Goal: Task Accomplishment & Management: Use online tool/utility

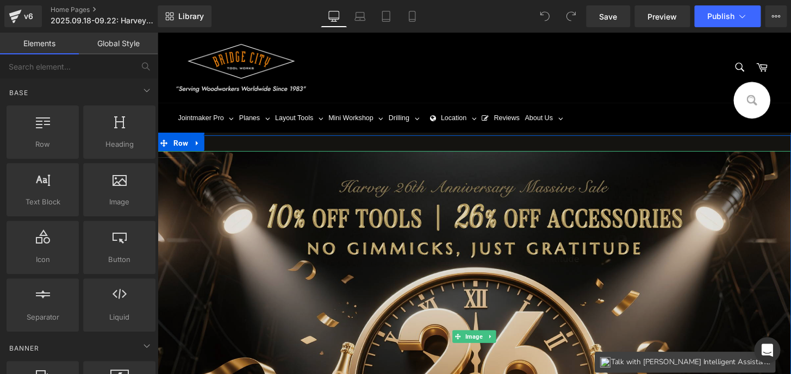
click at [419, 267] on img at bounding box center [486, 347] width 658 height 385
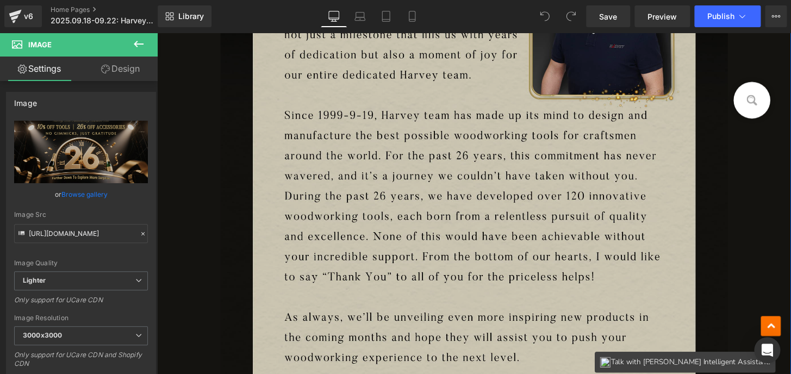
click at [493, 254] on img at bounding box center [486, 294] width 526 height 884
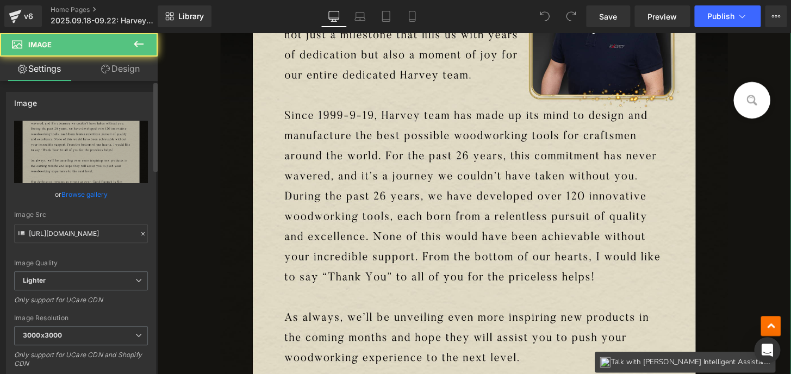
scroll to position [691, 0]
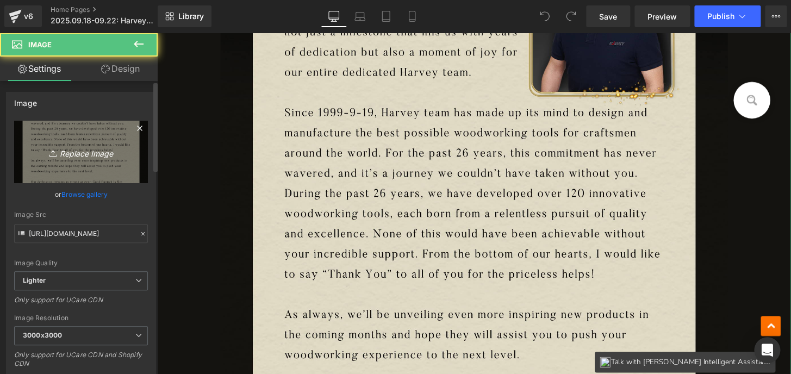
click at [102, 158] on icon "Replace Image" at bounding box center [80, 152] width 87 height 14
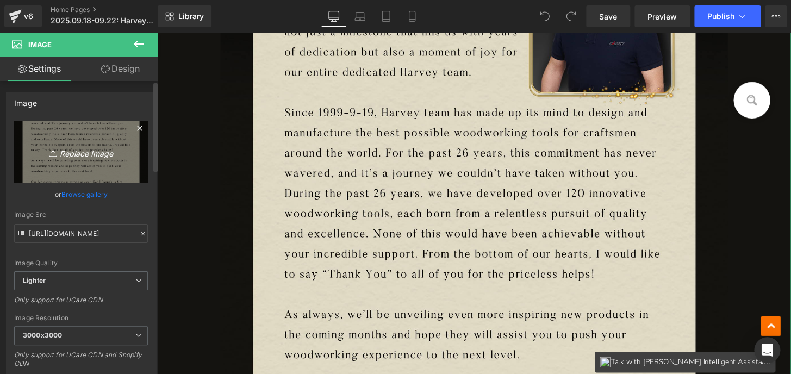
type input "C:\fakepath\48e9c48a64b0292767f20df4cedc82a7_edm_02.jpg"
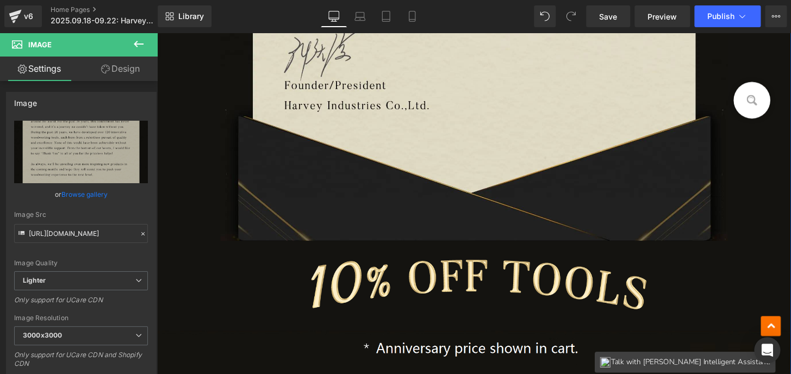
scroll to position [1432, 0]
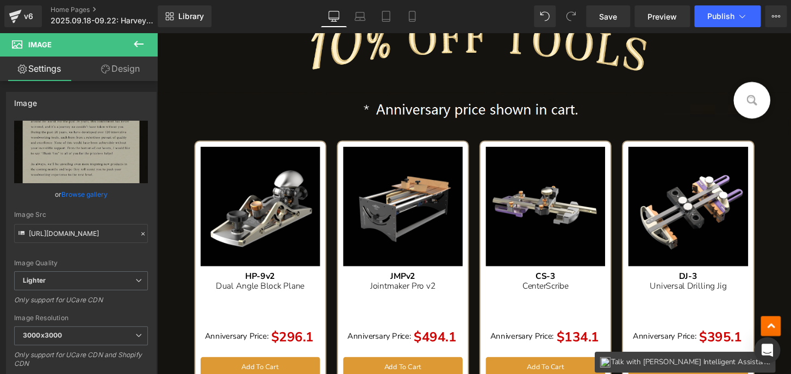
drag, startPoint x: 137, startPoint y: 42, endPoint x: 98, endPoint y: 226, distance: 187.8
click at [137, 42] on icon at bounding box center [138, 43] width 13 height 13
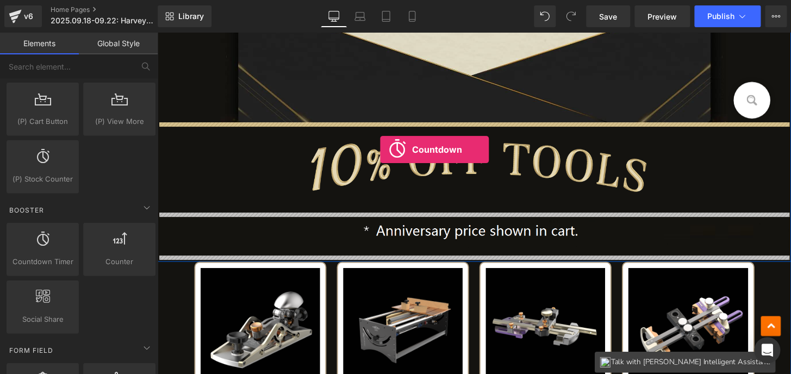
scroll to position [1284, 0]
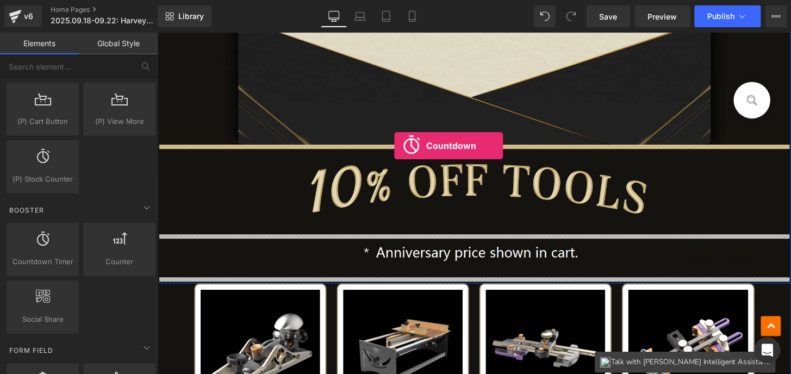
drag, startPoint x: 345, startPoint y: 186, endPoint x: 403, endPoint y: 150, distance: 68.6
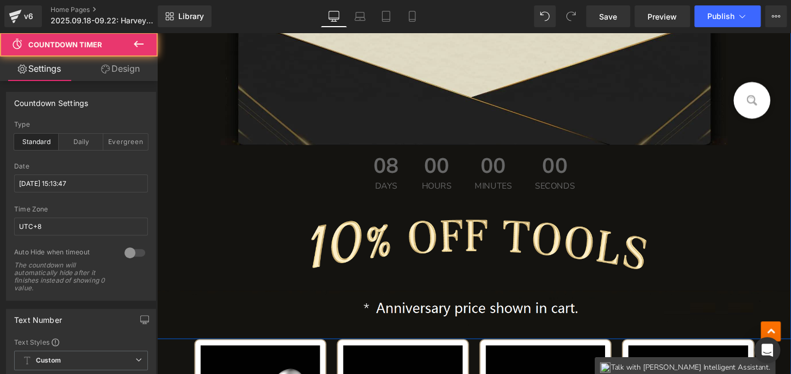
click at [466, 193] on div "00 Hours" at bounding box center [447, 178] width 53 height 58
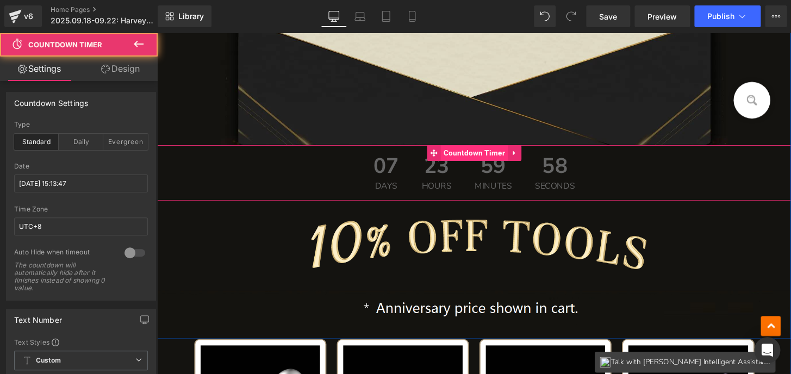
click at [472, 159] on span "Countdown Timer" at bounding box center [486, 157] width 70 height 16
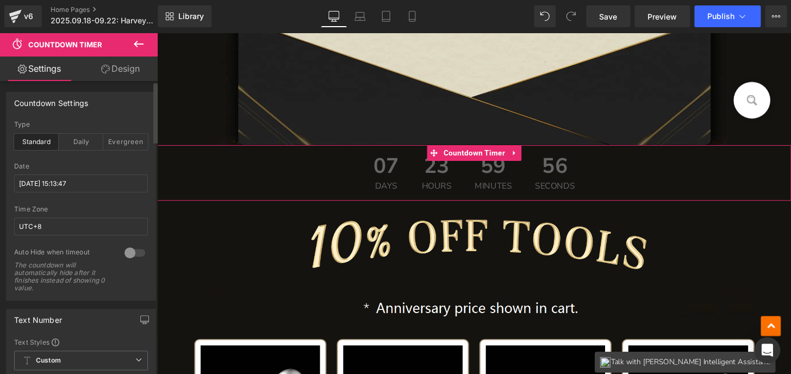
click at [131, 252] on div at bounding box center [135, 252] width 26 height 17
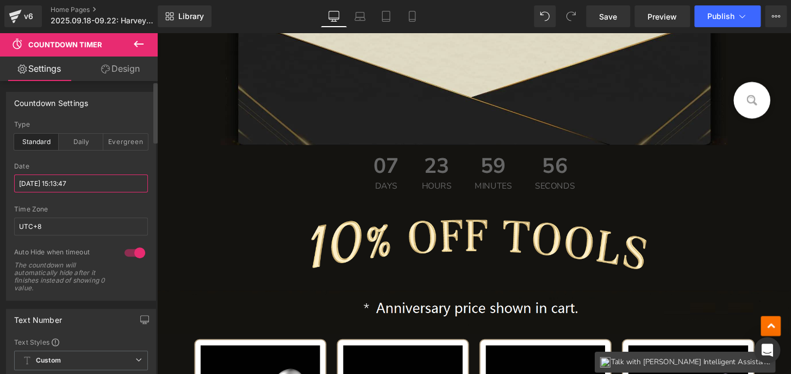
click at [60, 183] on input "[DATE] 15:13:47" at bounding box center [81, 183] width 134 height 18
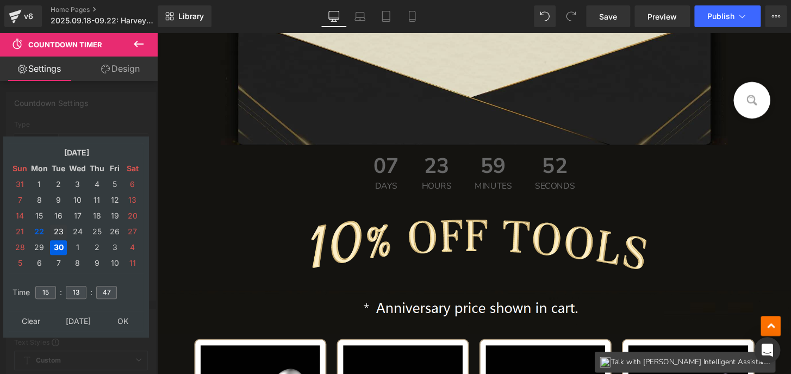
drag, startPoint x: 58, startPoint y: 228, endPoint x: 58, endPoint y: 254, distance: 26.1
click at [58, 228] on td "23" at bounding box center [58, 231] width 17 height 15
click at [52, 290] on input "15" at bounding box center [45, 292] width 21 height 13
drag, startPoint x: 71, startPoint y: 291, endPoint x: 82, endPoint y: 291, distance: 10.9
click at [82, 291] on input "13" at bounding box center [76, 292] width 21 height 13
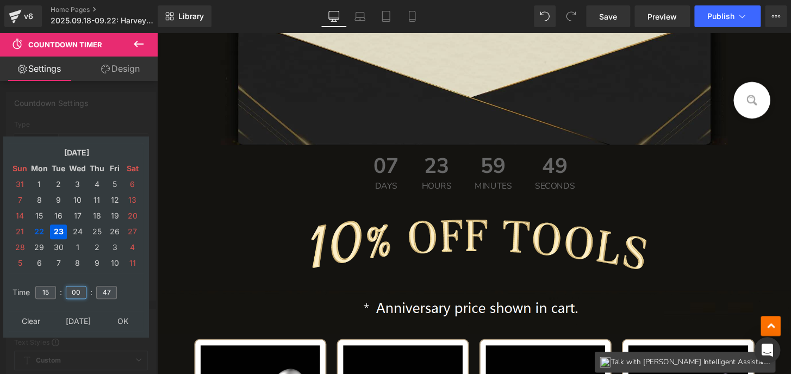
type input "00"
drag, startPoint x: 112, startPoint y: 291, endPoint x: 101, endPoint y: 291, distance: 11.4
click at [101, 291] on input "47" at bounding box center [106, 292] width 21 height 13
type input "0"
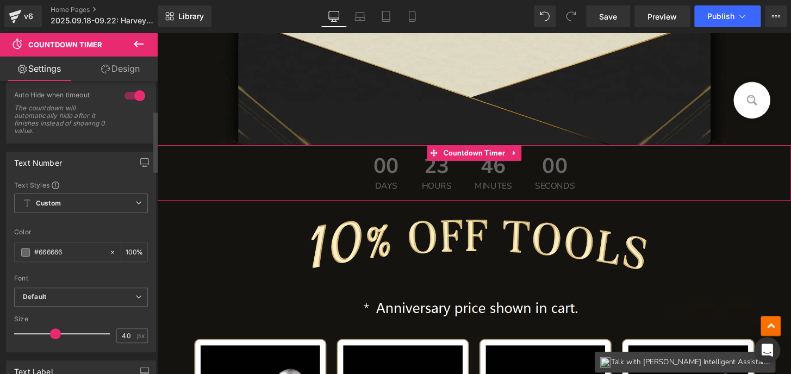
scroll to position [197, 0]
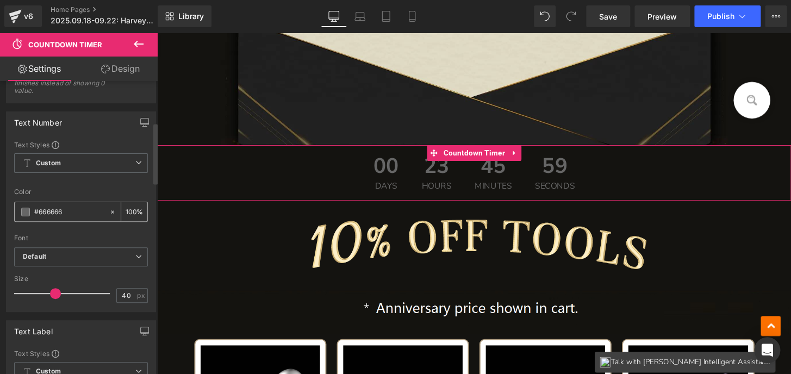
click at [26, 212] on span at bounding box center [25, 212] width 9 height 9
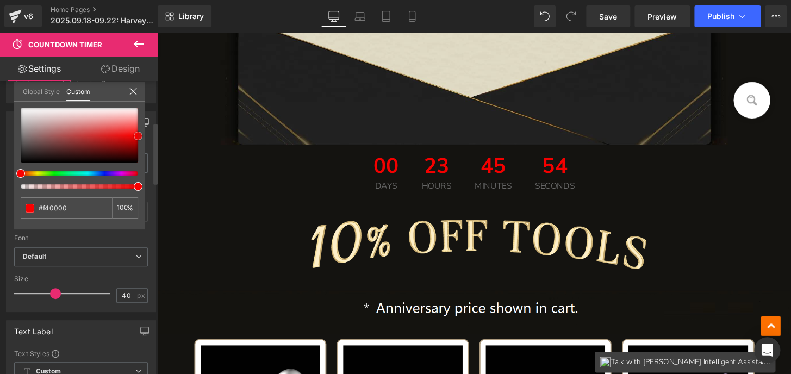
drag, startPoint x: 118, startPoint y: 134, endPoint x: 141, endPoint y: 136, distance: 22.9
click at [138, 136] on div at bounding box center [79, 135] width 117 height 54
drag, startPoint x: 54, startPoint y: 205, endPoint x: 3, endPoint y: 206, distance: 51.1
click at [3, 205] on div "Text Number Text Styles Custom Custom Setup Global Style Custom Setup Global St…" at bounding box center [81, 207] width 162 height 209
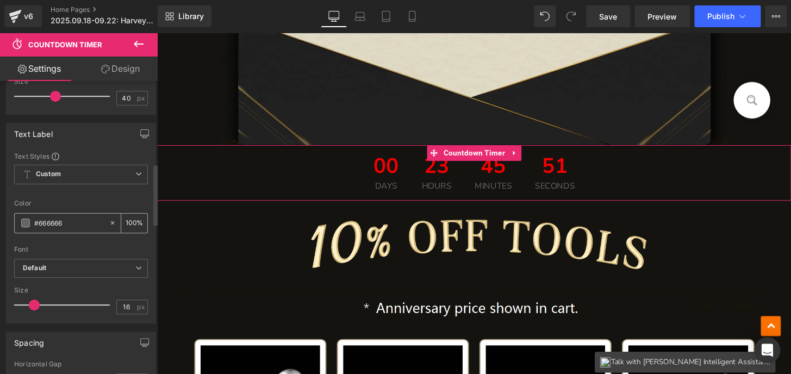
scroll to position [395, 0]
drag, startPoint x: 68, startPoint y: 218, endPoint x: 0, endPoint y: 223, distance: 68.6
click at [0, 223] on div "Text Label Text Styles Custom Custom Setup Global Style Custom Setup Global Sty…" at bounding box center [81, 218] width 162 height 209
paste input "f40000"
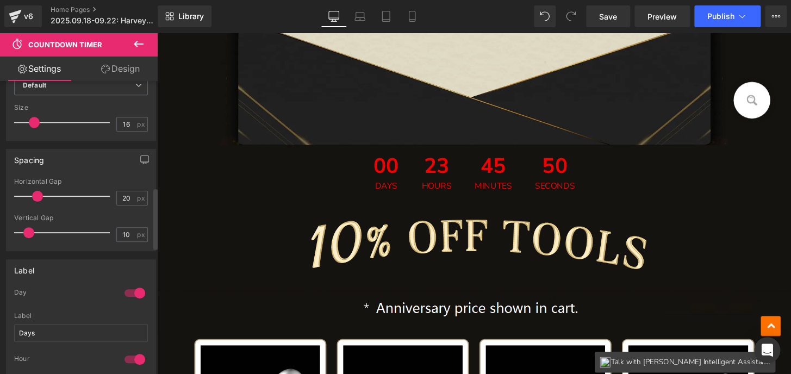
scroll to position [592, 0]
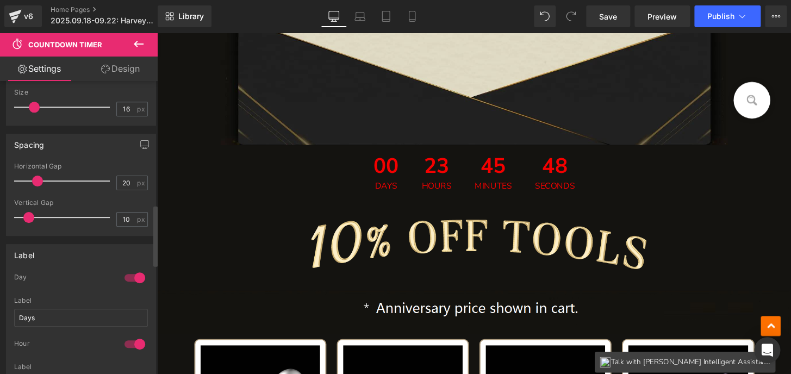
type input "#f40000"
click at [134, 277] on div at bounding box center [135, 277] width 26 height 17
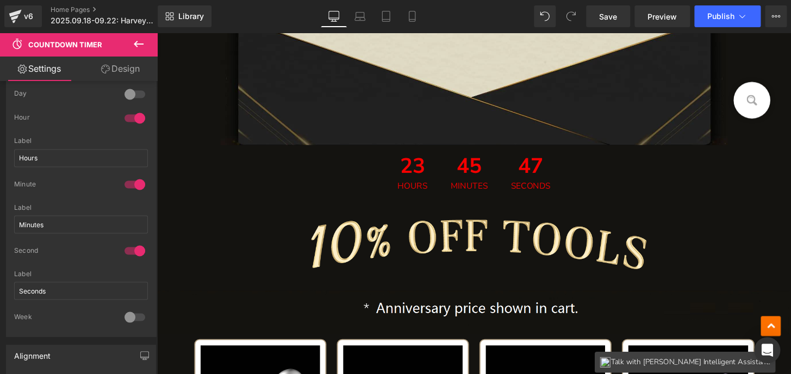
scroll to position [790, 0]
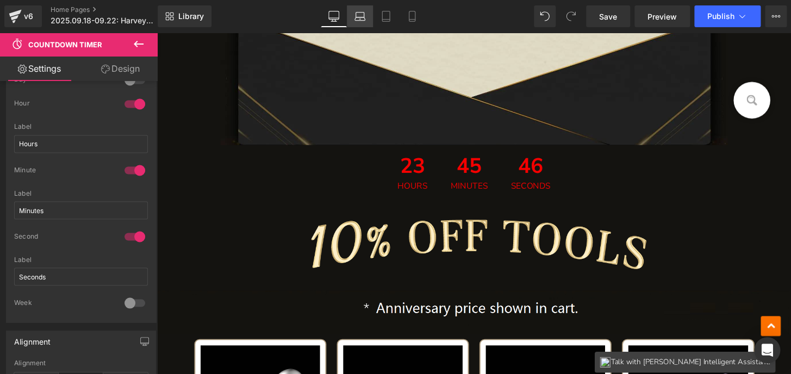
click at [365, 17] on icon at bounding box center [359, 16] width 11 height 11
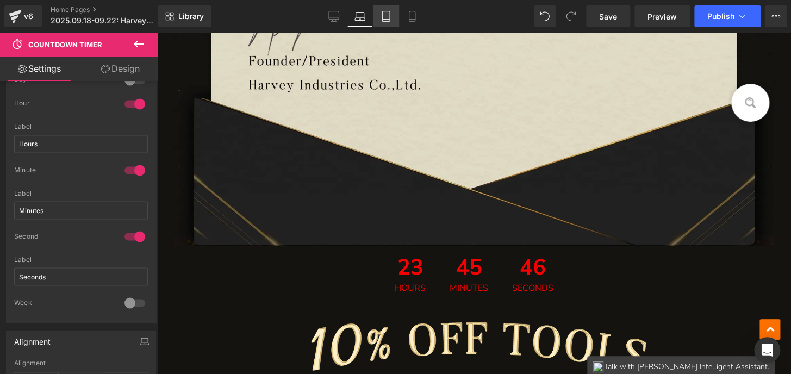
scroll to position [1238, 0]
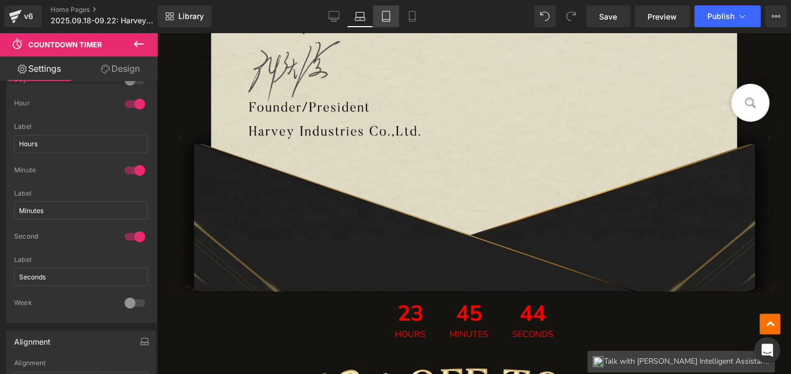
click at [382, 20] on icon at bounding box center [386, 16] width 8 height 10
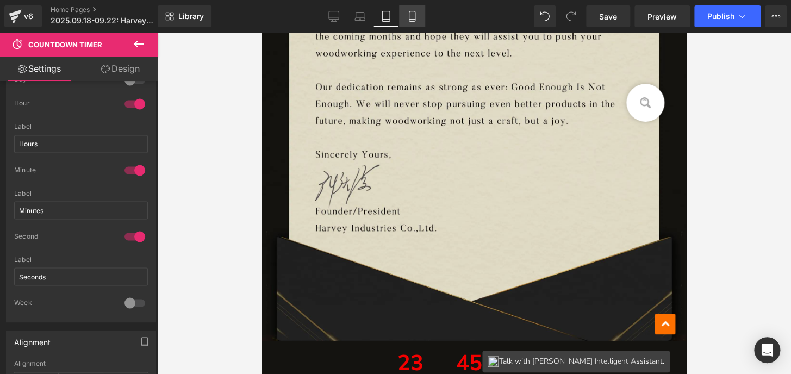
scroll to position [813, 0]
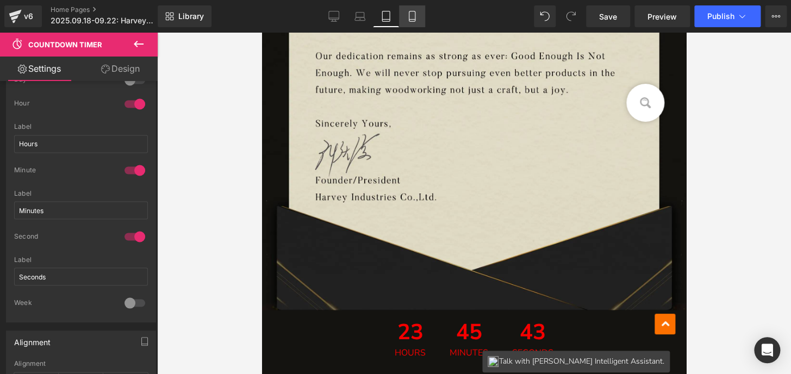
drag, startPoint x: 404, startPoint y: 21, endPoint x: 403, endPoint y: 26, distance: 5.7
click at [404, 21] on link "Mobile" at bounding box center [412, 16] width 26 height 22
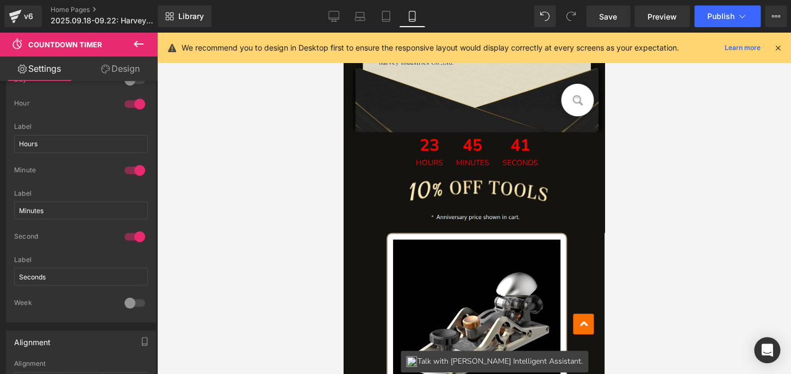
scroll to position [511, 0]
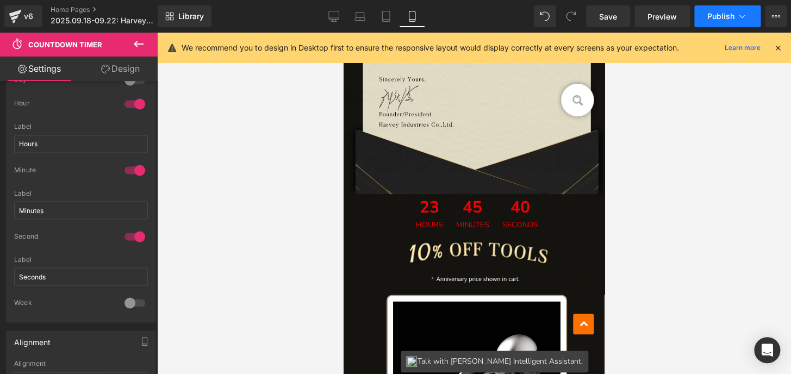
click at [711, 16] on span "Publish" at bounding box center [720, 16] width 27 height 9
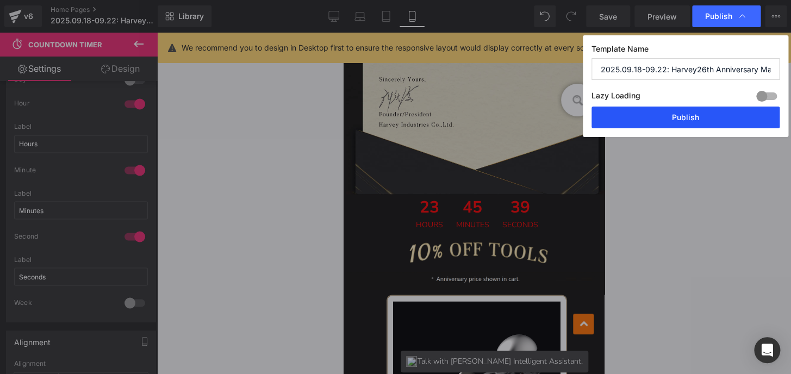
drag, startPoint x: 726, startPoint y: 111, endPoint x: 704, endPoint y: 142, distance: 38.2
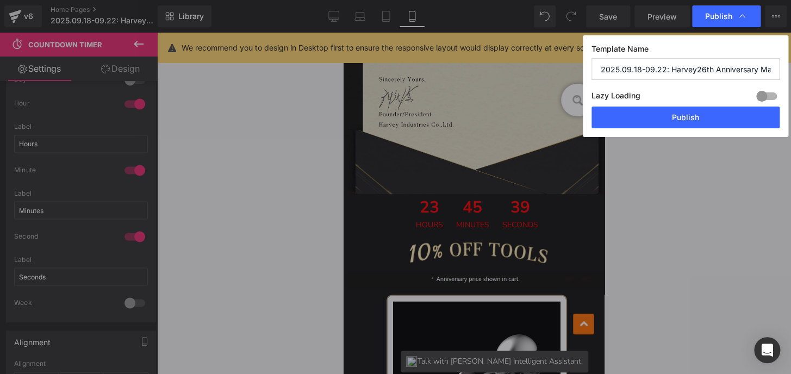
click at [726, 111] on button "Publish" at bounding box center [685, 118] width 188 height 22
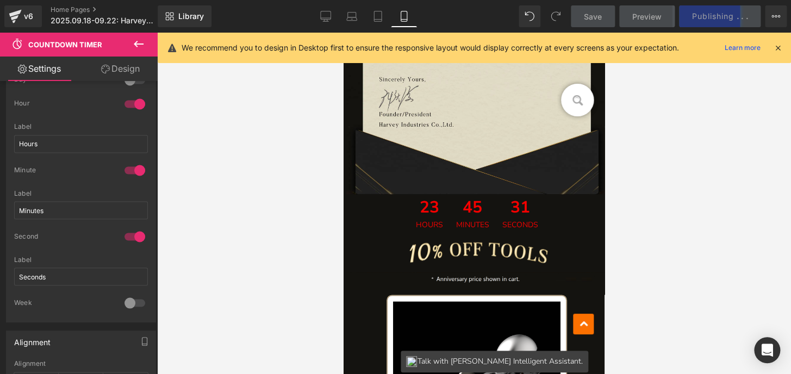
click at [773, 49] on icon at bounding box center [778, 48] width 10 height 10
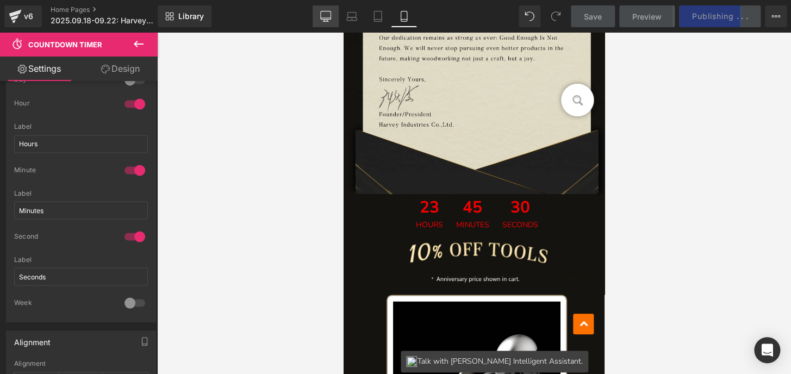
click at [329, 22] on link "Desktop" at bounding box center [325, 16] width 26 height 22
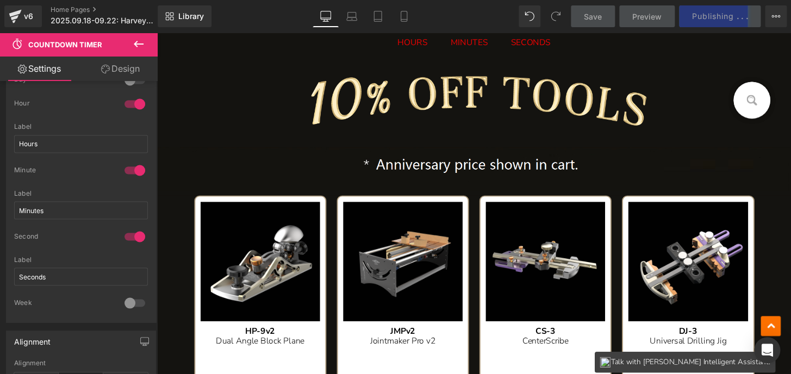
scroll to position [1464, 0]
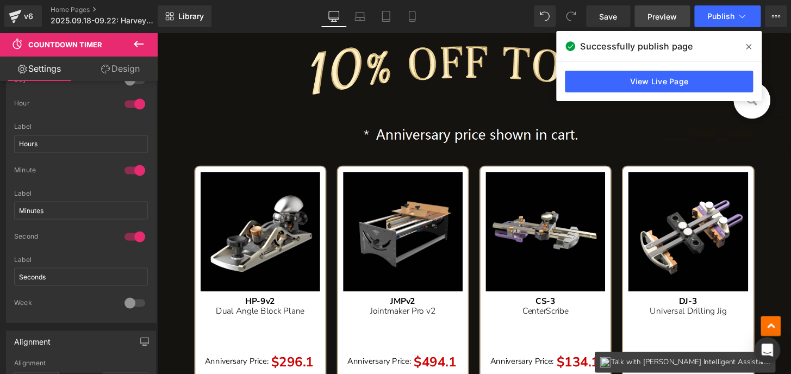
click at [664, 14] on span "Preview" at bounding box center [661, 16] width 29 height 11
